Goal: Task Accomplishment & Management: Use online tool/utility

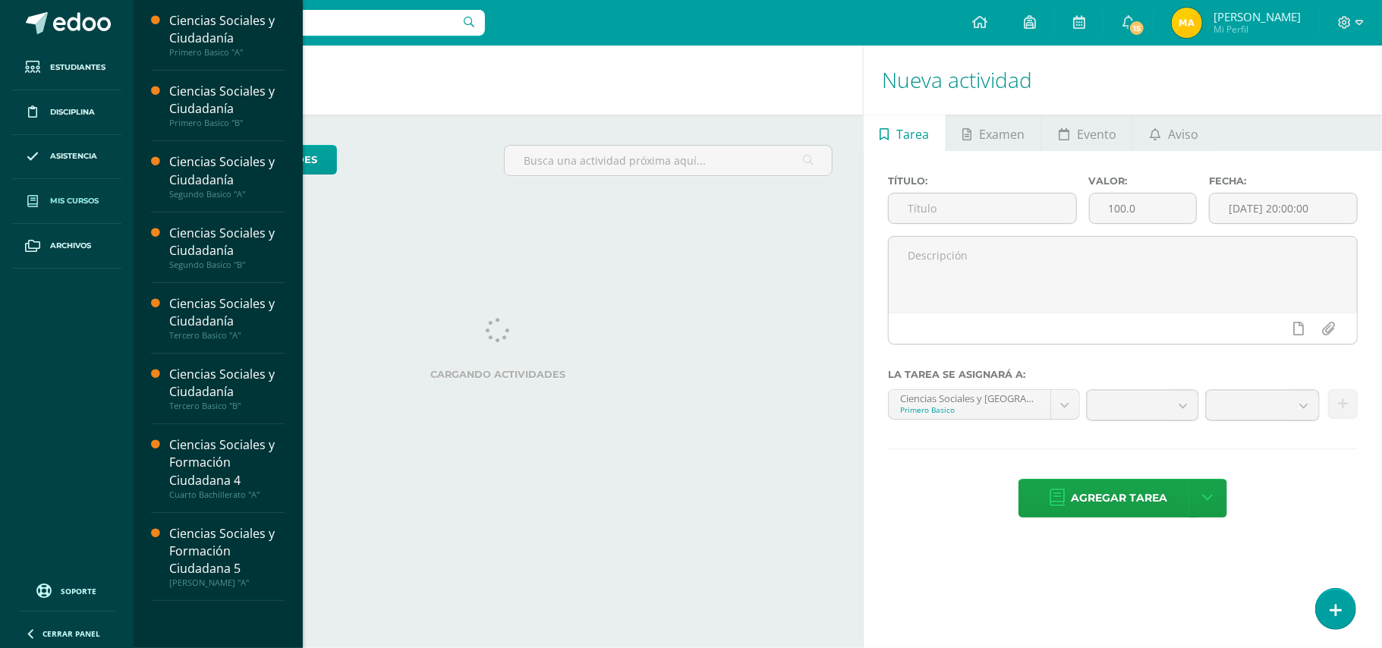
click at [71, 200] on span "Mis cursos" at bounding box center [74, 201] width 49 height 12
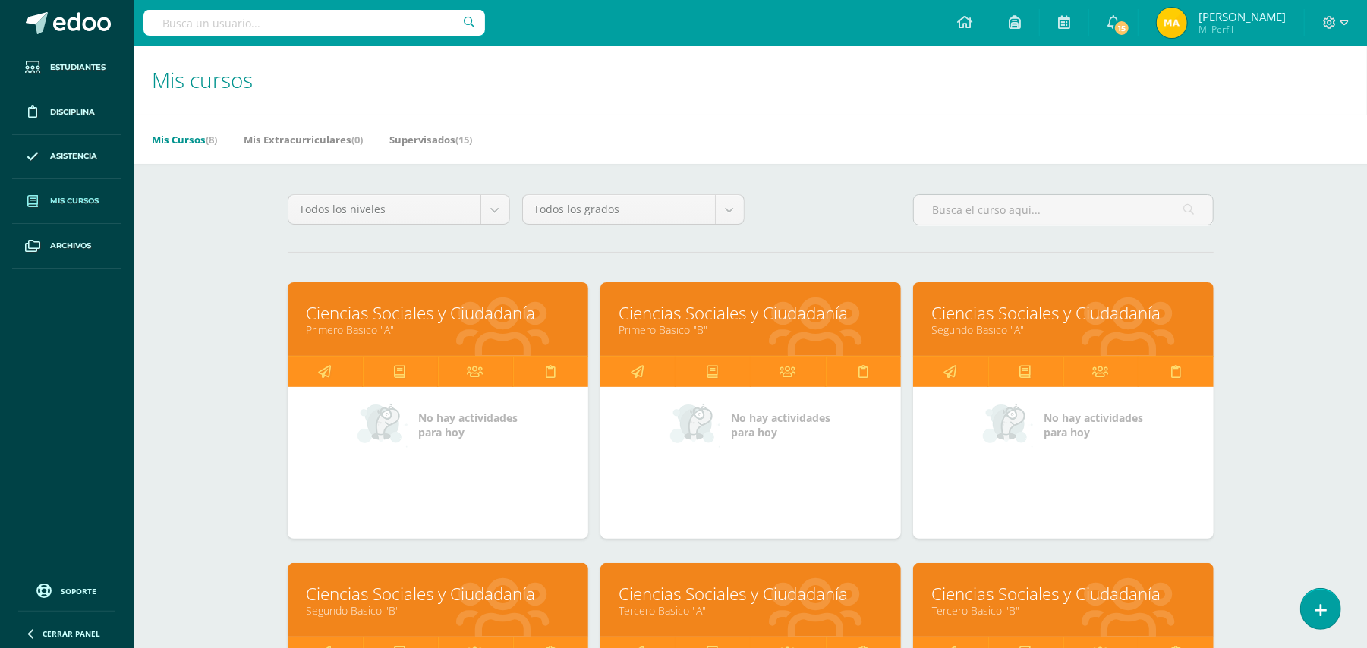
click at [703, 325] on link "Primero Basico "B"" at bounding box center [750, 330] width 263 height 14
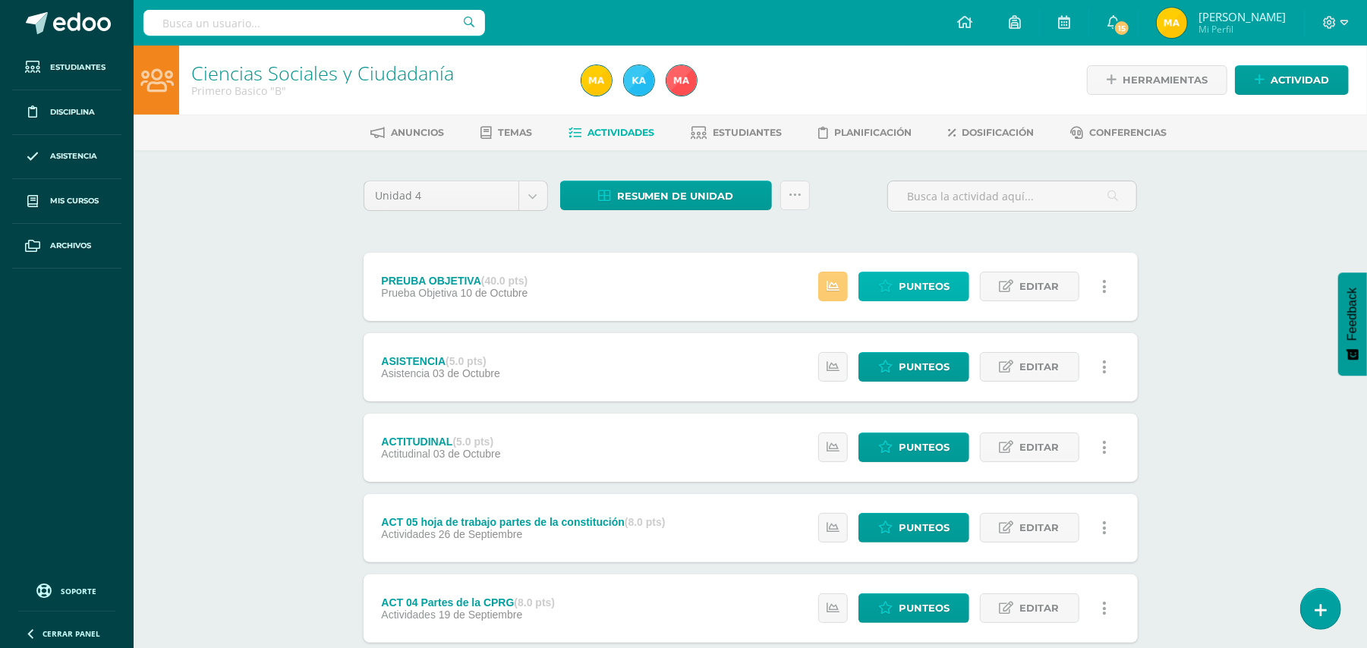
click at [920, 272] on span "Punteos" at bounding box center [923, 286] width 51 height 28
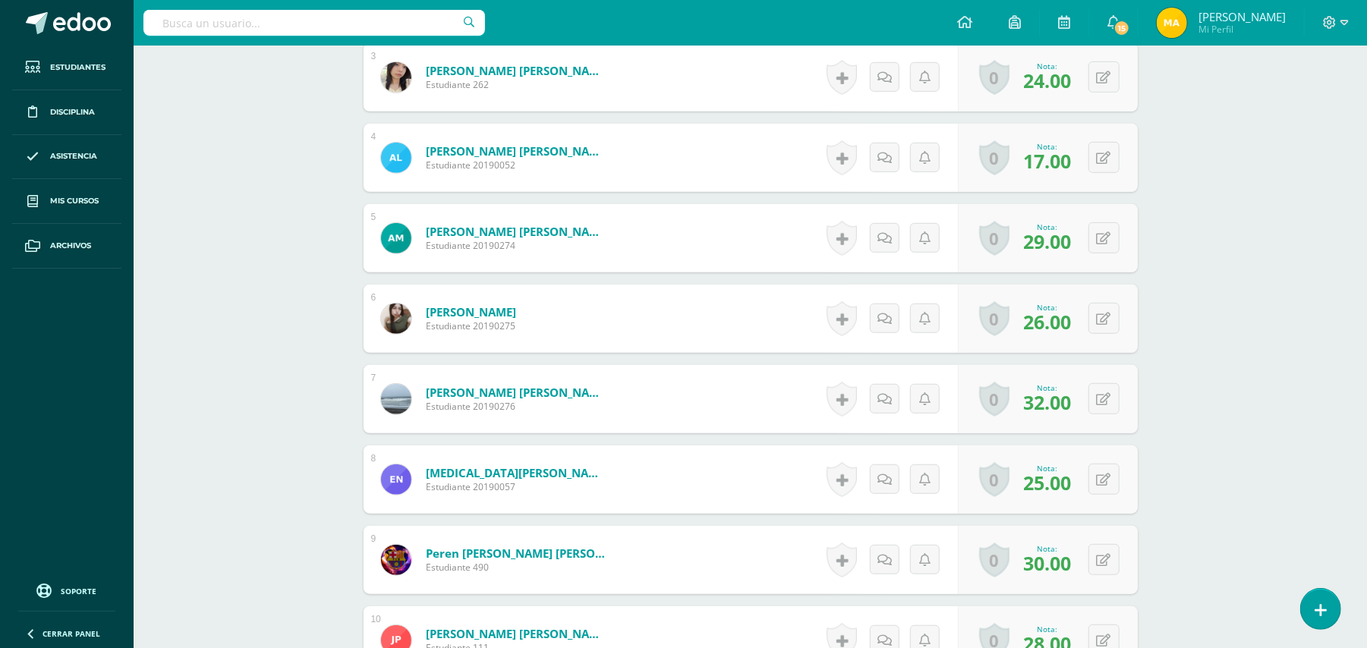
scroll to position [833, 0]
